Goal: Task Accomplishment & Management: Manage account settings

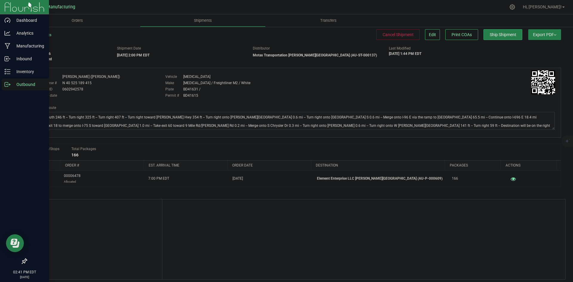
click at [4, 82] on div "Outbound" at bounding box center [25, 85] width 47 height 12
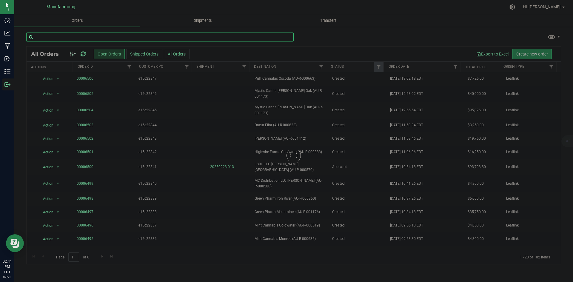
click at [167, 37] on input "text" at bounding box center [159, 37] width 267 height 9
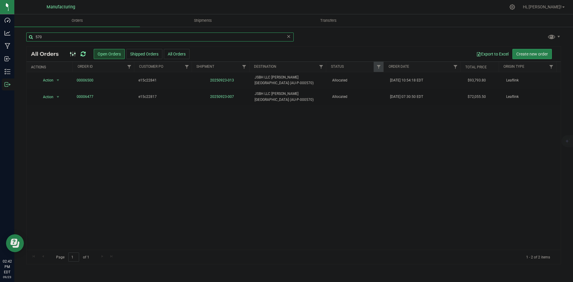
drag, startPoint x: 64, startPoint y: 37, endPoint x: 30, endPoint y: 36, distance: 33.8
click at [30, 36] on input "570" at bounding box center [159, 37] width 267 height 9
type input "609"
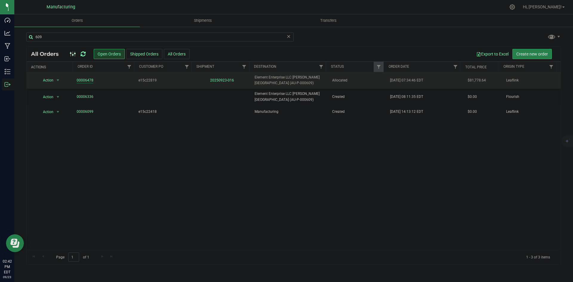
click at [84, 80] on link "00006478" at bounding box center [85, 81] width 17 height 6
click at [222, 81] on link "20250923-016" at bounding box center [222, 80] width 24 height 4
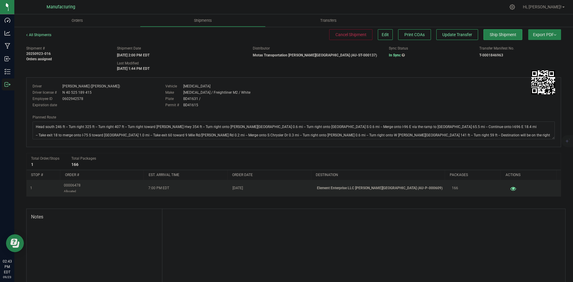
click at [510, 188] on icon "button" at bounding box center [513, 188] width 6 height 4
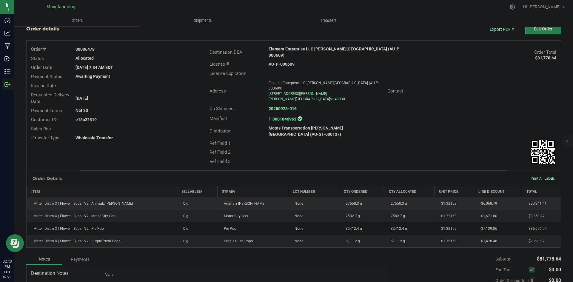
scroll to position [30, 0]
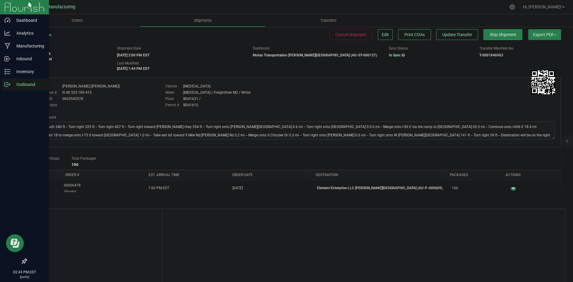
click at [13, 82] on p "Outbound" at bounding box center [28, 84] width 36 height 7
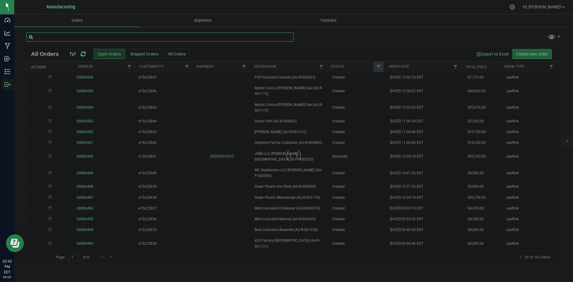
click at [98, 36] on input "text" at bounding box center [159, 37] width 267 height 9
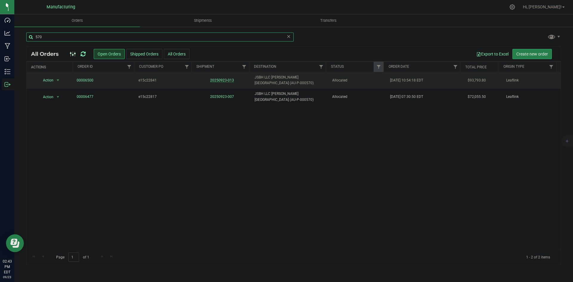
type input "570"
click at [227, 78] on link "20250923-013" at bounding box center [222, 80] width 24 height 4
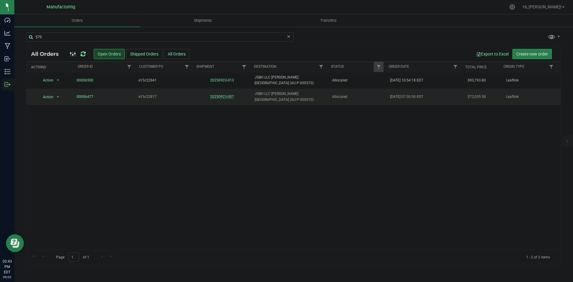
click at [223, 95] on link "20250923-007" at bounding box center [222, 97] width 24 height 4
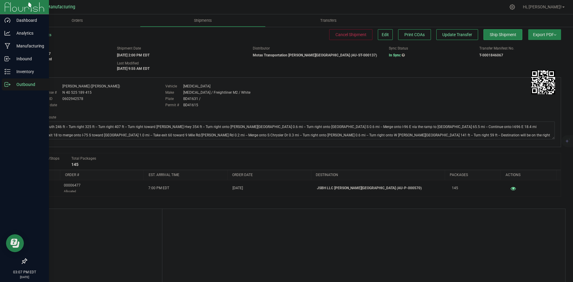
drag, startPoint x: 6, startPoint y: 84, endPoint x: 37, endPoint y: 96, distance: 33.4
click at [6, 84] on icon at bounding box center [7, 84] width 6 height 6
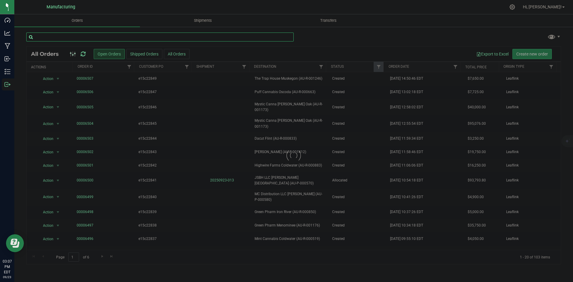
click at [127, 39] on input "text" at bounding box center [159, 37] width 267 height 9
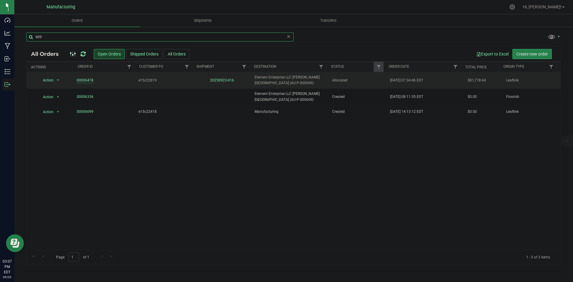
type input "609"
click at [83, 80] on link "00006478" at bounding box center [85, 81] width 17 height 6
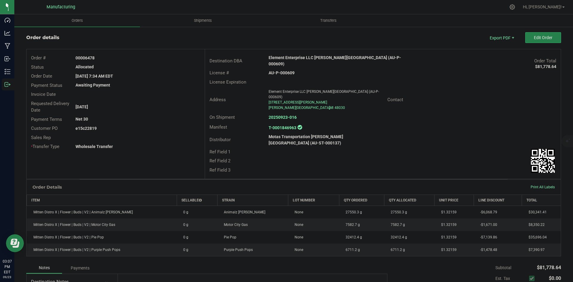
scroll to position [30, 0]
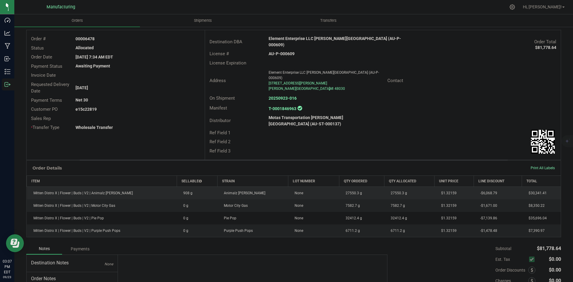
drag, startPoint x: 318, startPoint y: 176, endPoint x: 401, endPoint y: 180, distance: 84.0
click at [389, 187] on tbody "Mitten Distro X | Flower | Buds | V2 | Animalz Limon 908 g Animalz Limon None 2…" at bounding box center [294, 212] width 534 height 50
click at [400, 187] on td "27550.3 g" at bounding box center [409, 193] width 50 height 13
drag, startPoint x: 374, startPoint y: 176, endPoint x: 408, endPoint y: 177, distance: 34.1
click at [408, 187] on td "27550.3 g" at bounding box center [409, 193] width 50 height 13
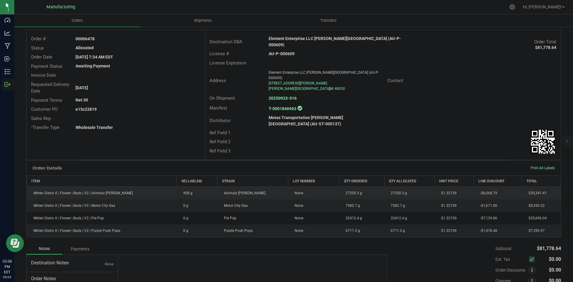
drag, startPoint x: 408, startPoint y: 177, endPoint x: 388, endPoint y: 176, distance: 19.7
click at [407, 187] on td "27550.3 g" at bounding box center [409, 193] width 50 height 13
click at [384, 187] on td "27550.3 g" at bounding box center [409, 193] width 50 height 13
drag, startPoint x: 381, startPoint y: 175, endPoint x: 408, endPoint y: 176, distance: 26.9
click at [408, 187] on td "27550.3 g" at bounding box center [409, 193] width 50 height 13
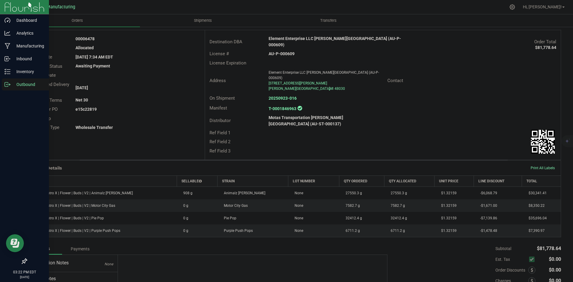
click at [9, 87] on icon at bounding box center [7, 84] width 6 height 6
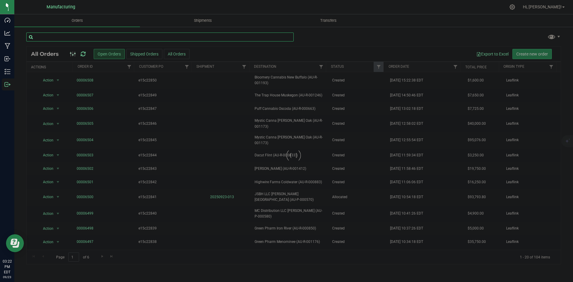
click at [60, 40] on input "text" at bounding box center [159, 37] width 267 height 9
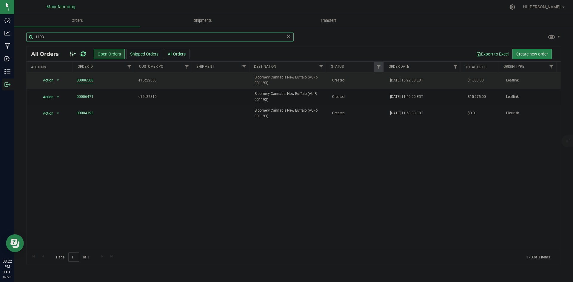
type input "1193"
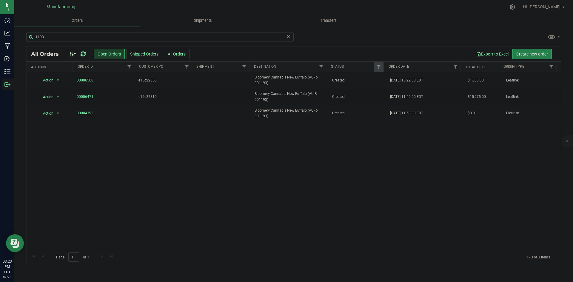
click at [82, 52] on icon at bounding box center [83, 54] width 5 height 6
click at [83, 53] on icon at bounding box center [83, 54] width 5 height 6
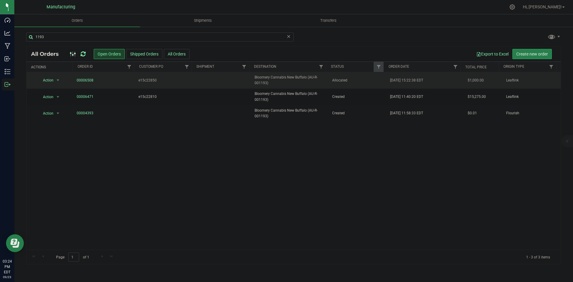
click at [374, 81] on span "Allocated" at bounding box center [357, 81] width 51 height 6
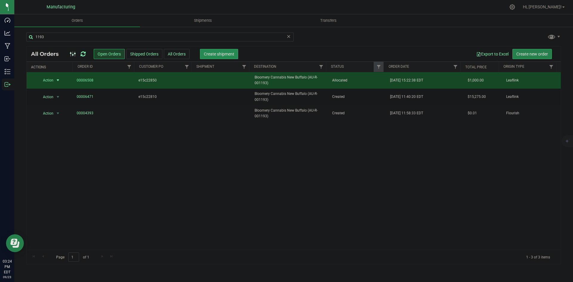
click at [207, 50] on button "Create shipment" at bounding box center [219, 54] width 38 height 10
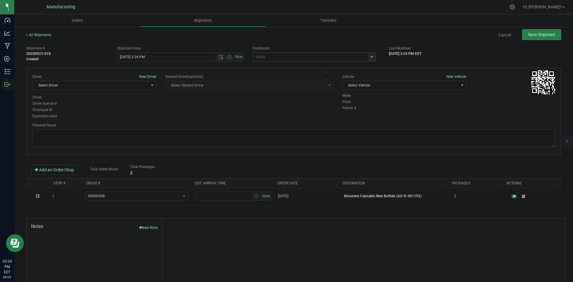
click at [370, 55] on span "select" at bounding box center [372, 57] width 5 height 5
click at [277, 67] on li "J&J Secure Transport Bridgman (AU-ST-000143)" at bounding box center [311, 67] width 121 height 9
type input "J&J Secure Transport Bridgman (AU-ST-000143)"
drag, startPoint x: 390, startPoint y: 87, endPoint x: 369, endPoint y: 115, distance: 34.9
click at [389, 87] on span "Select Vehicle" at bounding box center [401, 85] width 116 height 8
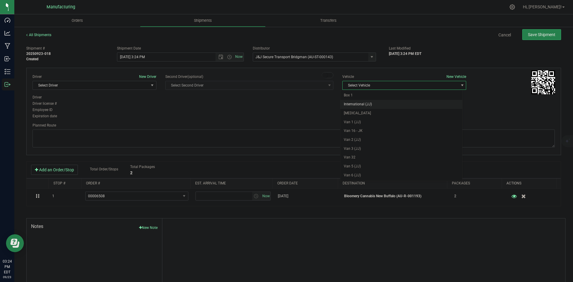
click at [368, 102] on li "International (JJ)" at bounding box center [401, 104] width 122 height 9
click at [129, 87] on span "Select Driver" at bounding box center [91, 85] width 116 height 8
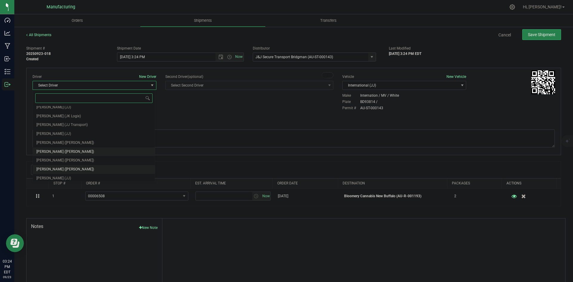
scroll to position [31, 0]
click at [58, 164] on span "Chad Stewart (JJ)" at bounding box center [53, 168] width 35 height 8
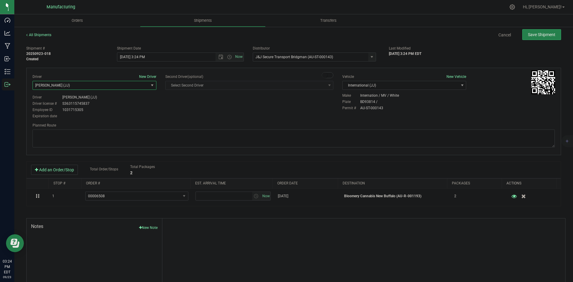
drag, startPoint x: 167, startPoint y: 126, endPoint x: 168, endPoint y: 117, distance: 8.7
click at [168, 124] on div "Planned Route" at bounding box center [294, 125] width 522 height 5
click at [230, 55] on span "Open the time view" at bounding box center [229, 57] width 5 height 5
click at [129, 103] on li "2:00 PM" at bounding box center [178, 103] width 125 height 8
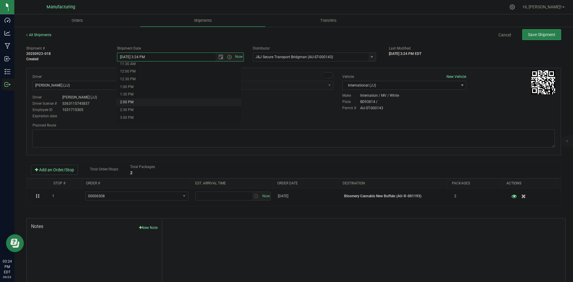
type input "9/23/2025 2:00 PM"
click at [219, 118] on div "Driver New Driver Chad Stewart (JJ) Select Driver Perry Black (JK Logix) Robert…" at bounding box center [293, 97] width 531 height 46
click at [354, 143] on textarea at bounding box center [294, 139] width 522 height 18
paste textarea "Head south 246 ft -- Turn right 325 ft -- Turn right 407 ft -- Turn right towar…"
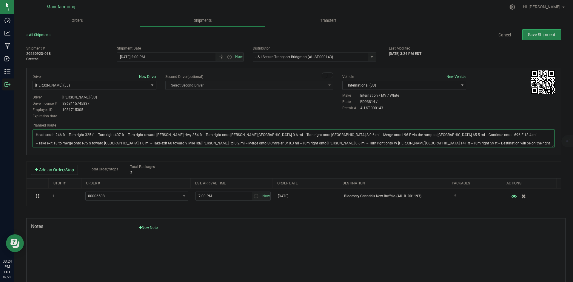
type textarea "Head south 246 ft -- Turn right 325 ft -- Turn right 407 ft -- Turn right towar…"
click at [319, 112] on div "Driver New Driver Chad Stewart (JJ) Select Driver Perry Black (JK Logix) Robert…" at bounding box center [293, 97] width 531 height 46
click at [537, 37] on span "Save Shipment" at bounding box center [541, 34] width 27 height 5
click at [495, 48] on div "Shipment # 20250923-018 Created Shipment Date 9/23/2025 2:00 PM Now Distributor…" at bounding box center [294, 52] width 544 height 19
type input "9/23/2025 6:00 PM"
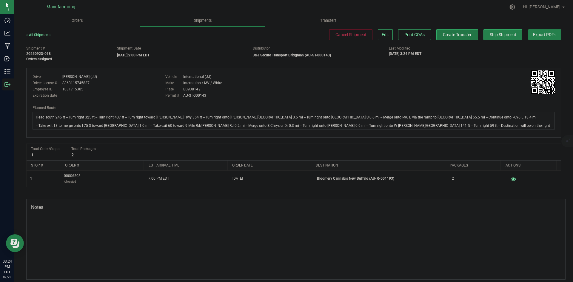
click at [454, 36] on span "Create Transfer" at bounding box center [457, 34] width 29 height 5
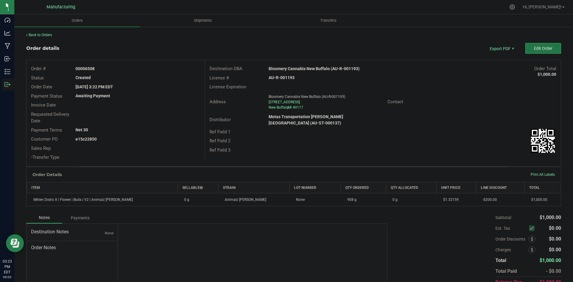
click at [539, 50] on span "Edit Order" at bounding box center [543, 48] width 19 height 5
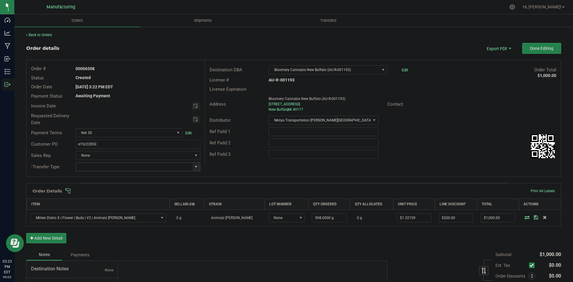
click at [196, 167] on span at bounding box center [196, 166] width 5 height 5
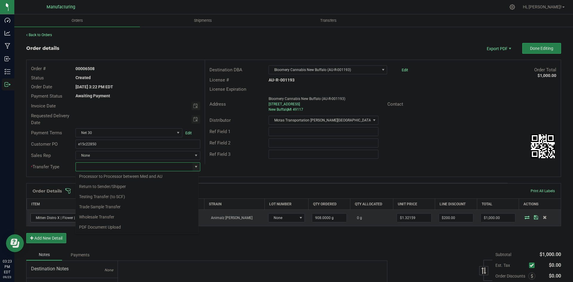
click at [117, 215] on li "Wholesale Transfer" at bounding box center [137, 217] width 123 height 10
type input "Wholesale Transfer"
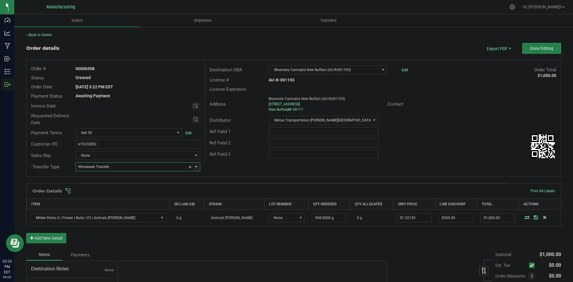
click at [249, 159] on div "Ref Field 3" at bounding box center [383, 154] width 356 height 11
click at [237, 188] on span at bounding box center [332, 191] width 535 height 6
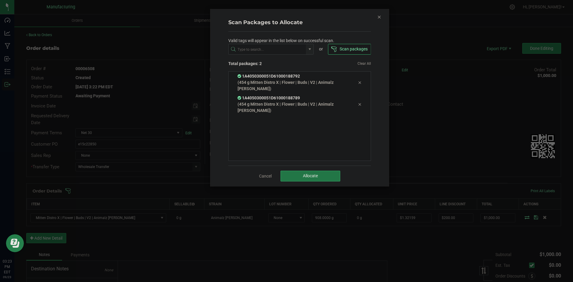
click at [313, 176] on span "Allocate" at bounding box center [310, 175] width 15 height 5
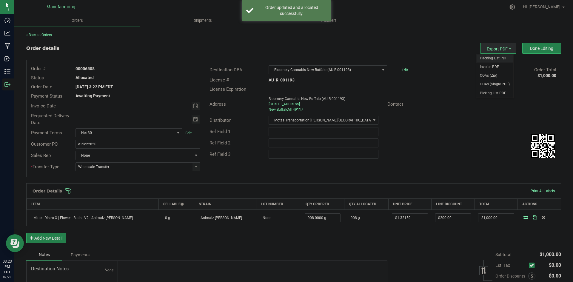
click at [490, 55] on span "Packing List PDF" at bounding box center [494, 58] width 37 height 9
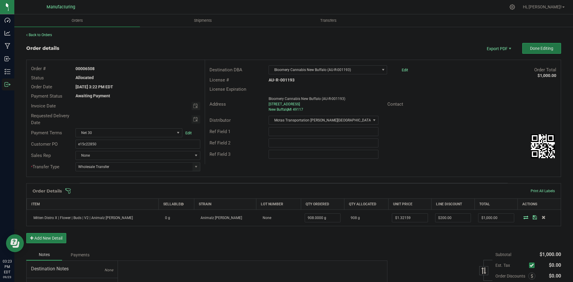
click at [530, 50] on span "Done Editing" at bounding box center [541, 48] width 23 height 5
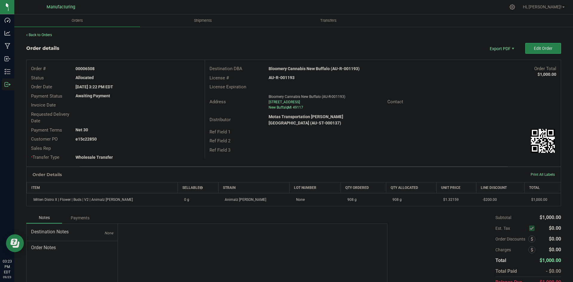
click at [301, 70] on strong "Bloomery Cannabis New Buffalo (AU-R-001193)" at bounding box center [314, 68] width 91 height 5
click at [301, 69] on strong "Bloomery Cannabis New Buffalo (AU-R-001193)" at bounding box center [314, 68] width 91 height 5
copy strong "Bloomery Cannabis New Buffalo (AU-R-001193)"
click at [282, 77] on strong "AU-R-001193" at bounding box center [282, 77] width 26 height 5
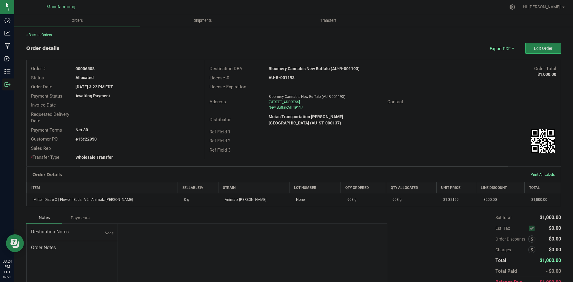
click at [282, 77] on strong "AU-R-001193" at bounding box center [282, 77] width 26 height 5
copy strong "AU-R-001193"
drag, startPoint x: 85, startPoint y: 68, endPoint x: 192, endPoint y: 69, distance: 107.2
click at [141, 69] on div "00006508" at bounding box center [137, 69] width 133 height 6
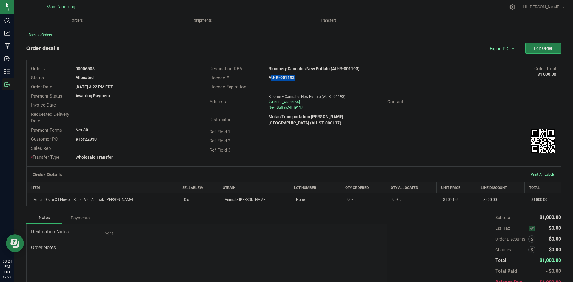
copy strong "6508"
drag, startPoint x: 84, startPoint y: 137, endPoint x: 284, endPoint y: 141, distance: 199.8
click at [206, 140] on div "Order # 00006508 Status Allocated Order Date Sep 23, 2025 3:22 PM EDT Payment S…" at bounding box center [294, 113] width 534 height 106
copy strong "22850"
